Goal: Find specific page/section: Find specific page/section

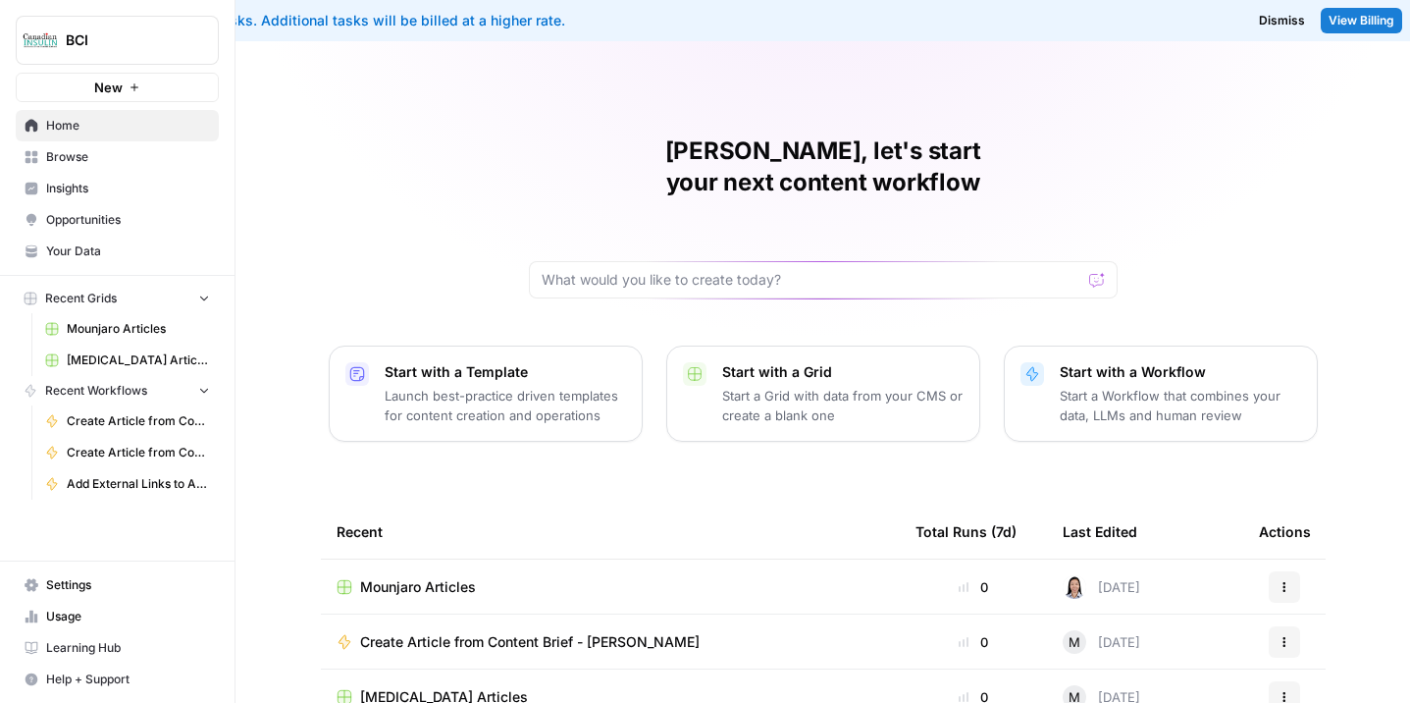
click at [428, 687] on span "[MEDICAL_DATA] Articles" at bounding box center [444, 697] width 168 height 20
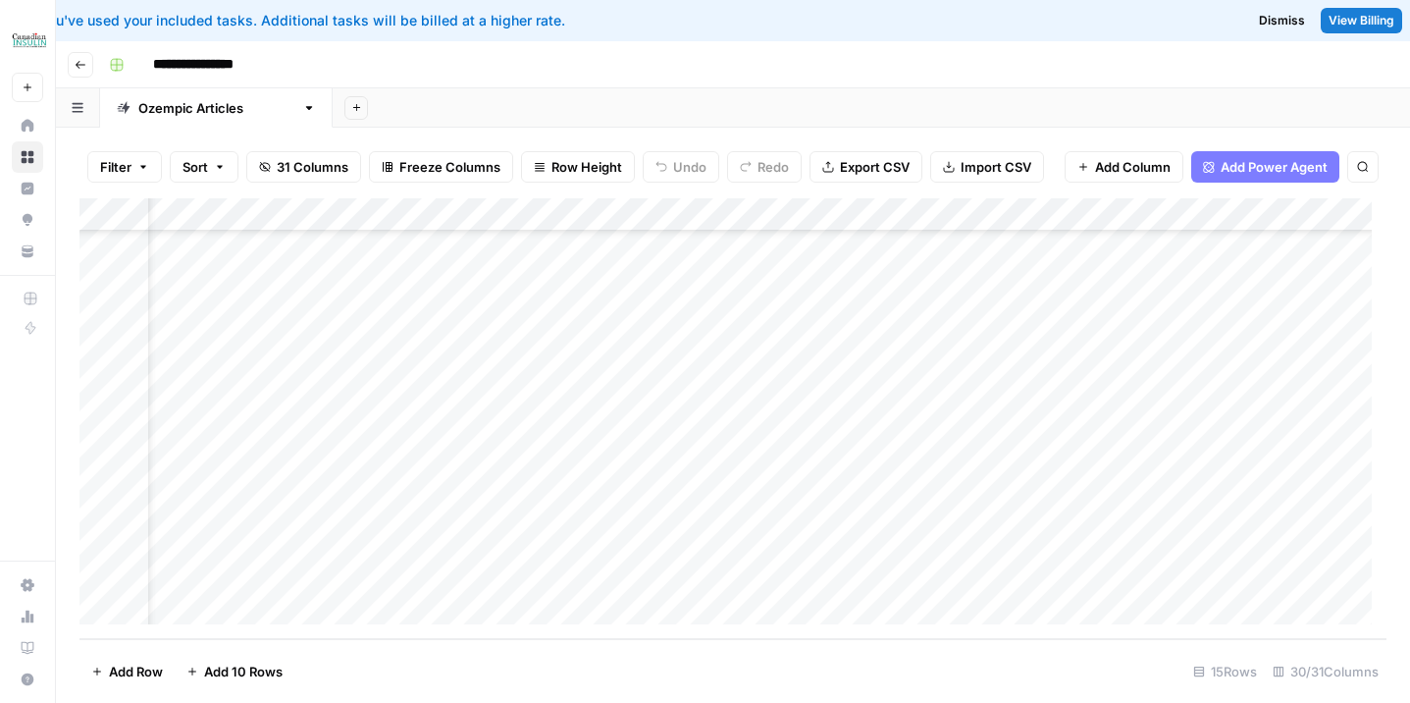
scroll to position [139, 158]
click at [369, 643] on footer "Add Row Add 10 Rows 15 Rows 30/31 Columns" at bounding box center [732, 671] width 1307 height 64
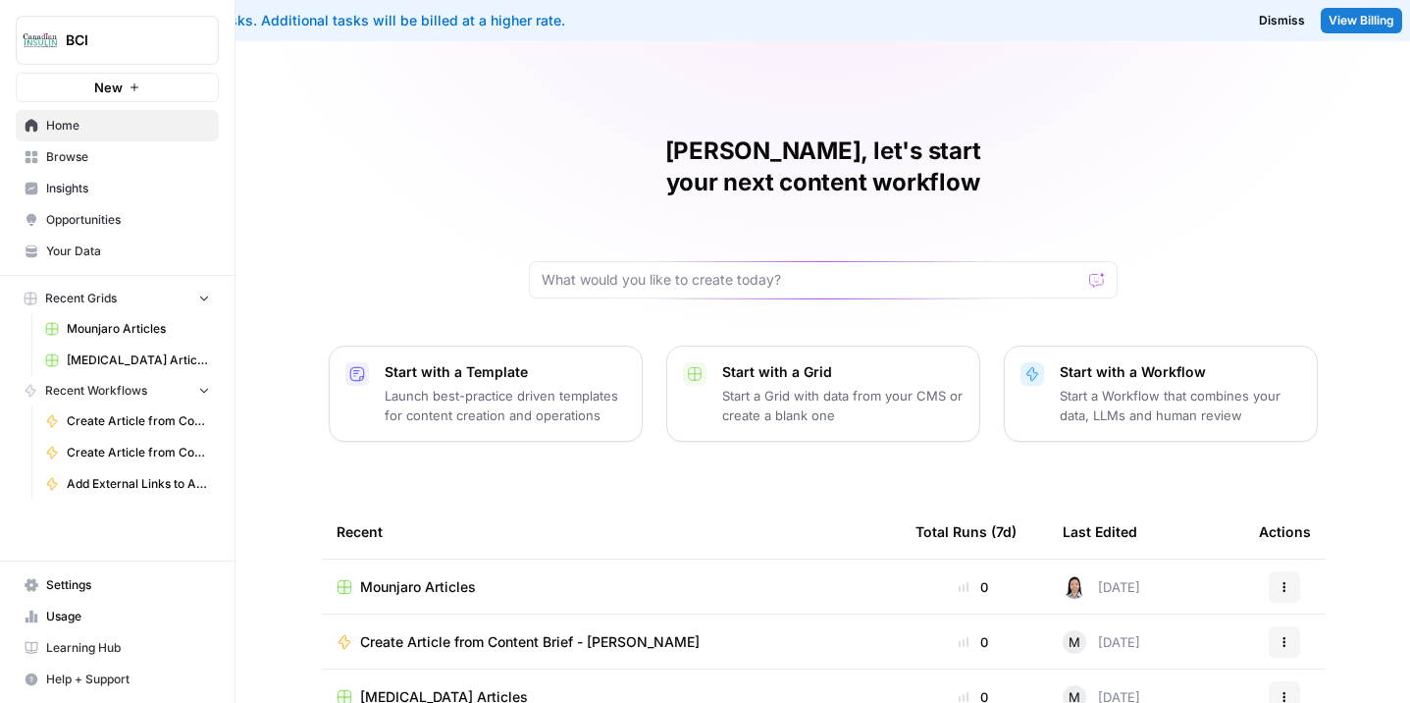
click at [450, 577] on span "Mounjaro Articles" at bounding box center [418, 587] width 116 height 20
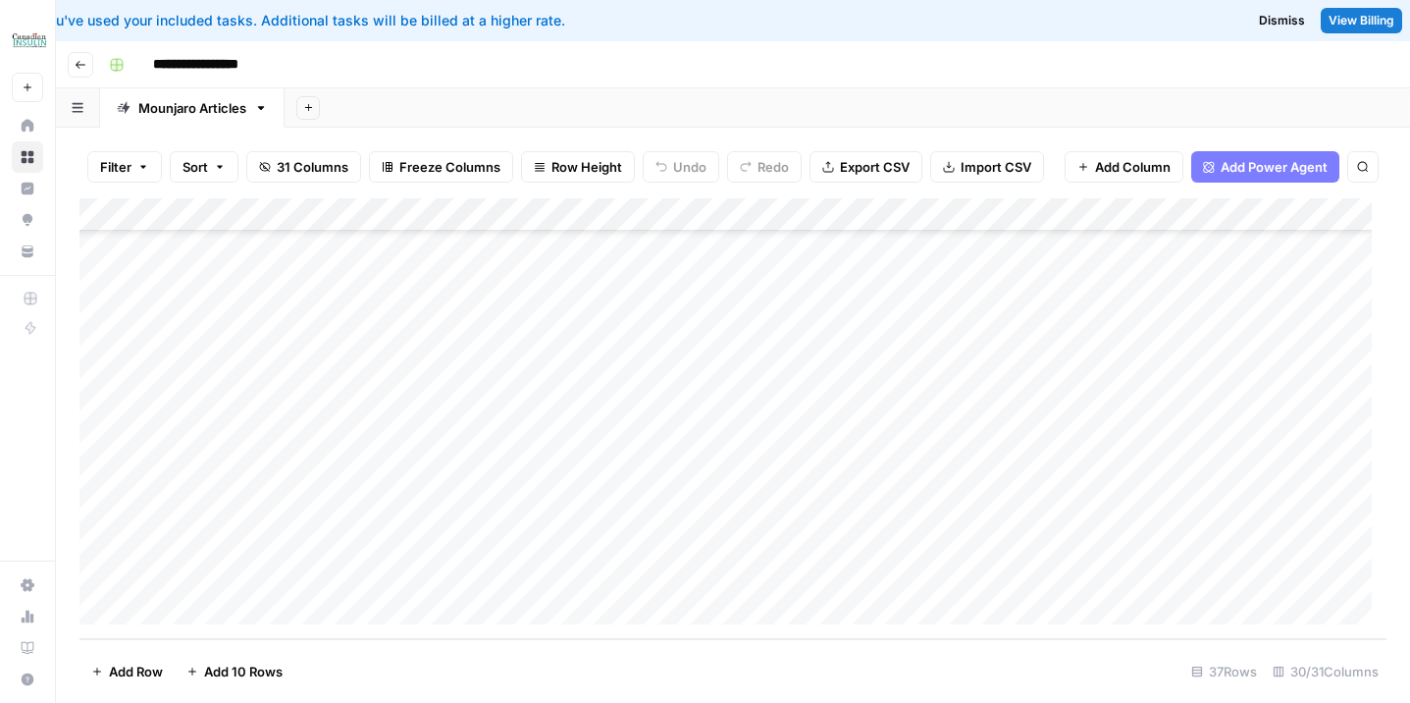
scroll to position [873, 0]
